Goal: Navigation & Orientation: Find specific page/section

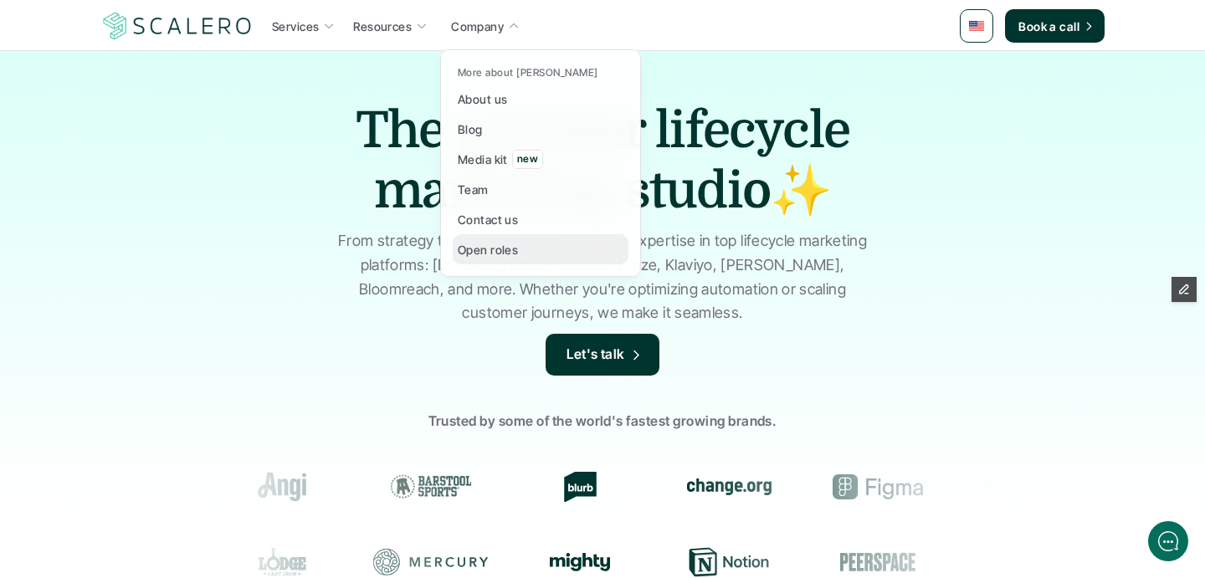
click at [520, 243] on link "Open roles" at bounding box center [541, 249] width 176 height 30
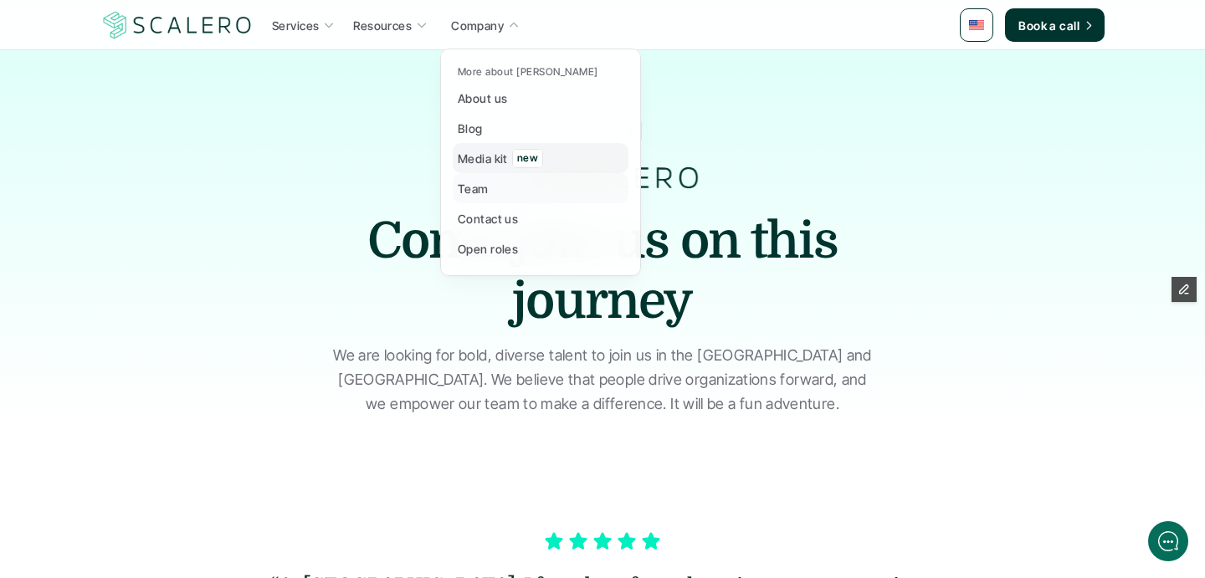
click at [497, 161] on p "Media kit" at bounding box center [483, 159] width 50 height 18
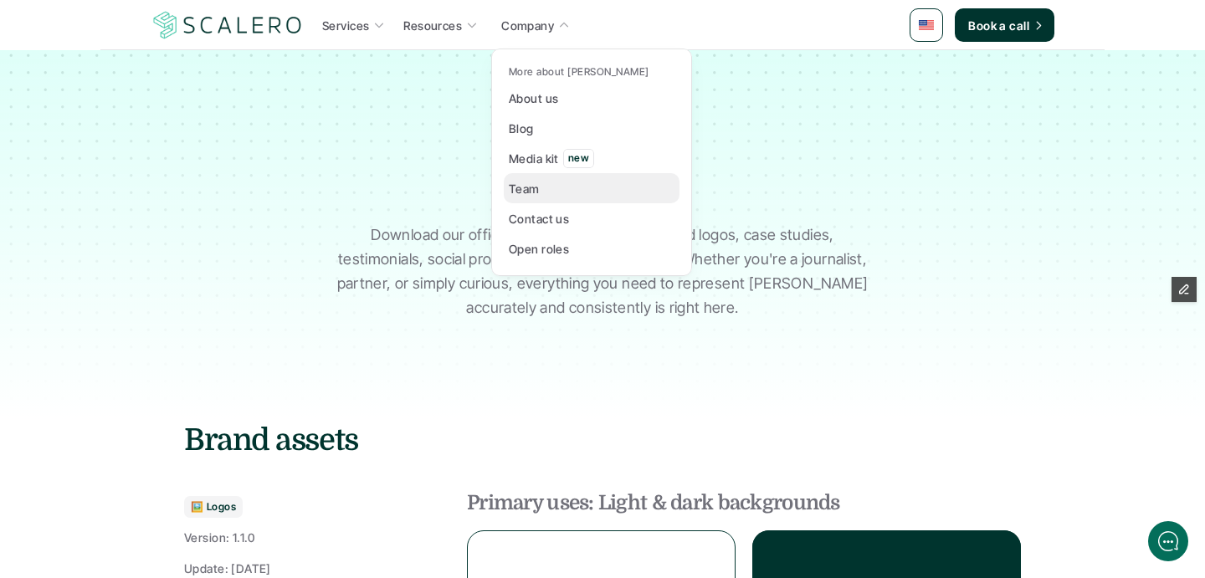
click at [561, 184] on link "Team" at bounding box center [592, 188] width 176 height 30
